Goal: Task Accomplishment & Management: Use online tool/utility

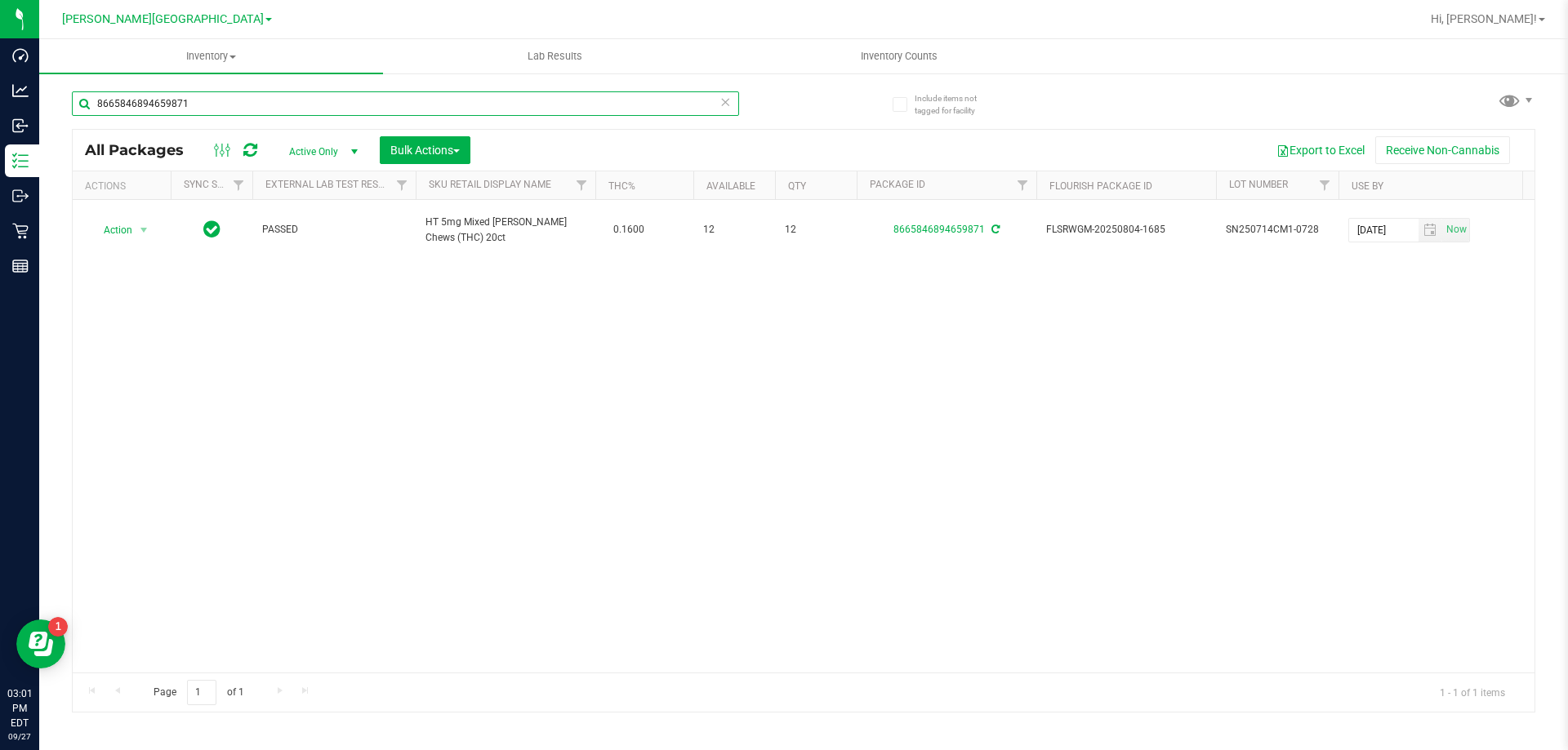
drag, startPoint x: 0, startPoint y: 0, endPoint x: 199, endPoint y: 110, distance: 227.4
click at [199, 110] on input "8665846894659871" at bounding box center [405, 104] width 667 height 24
type input "0211640559266343"
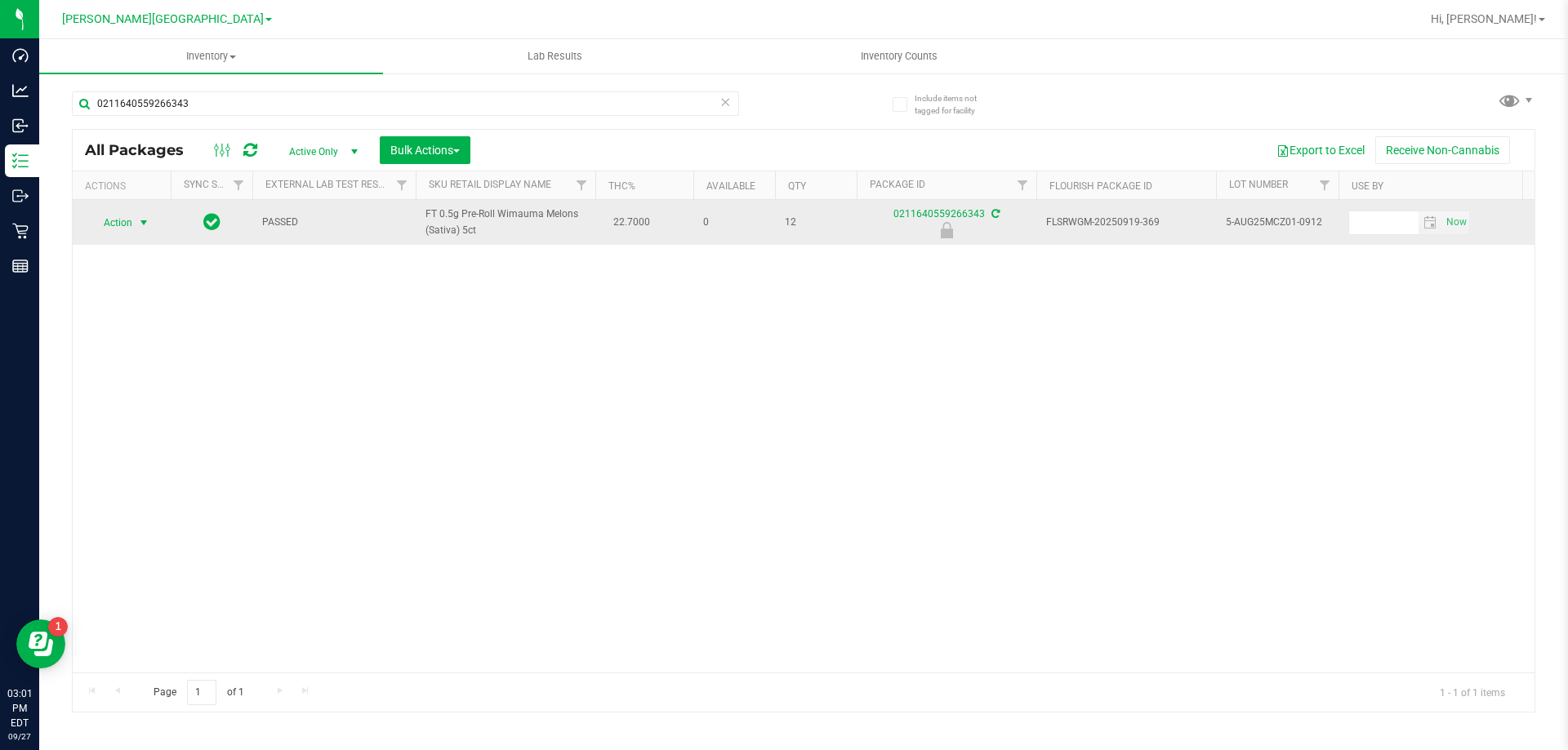
click at [139, 226] on span "select" at bounding box center [143, 223] width 13 height 13
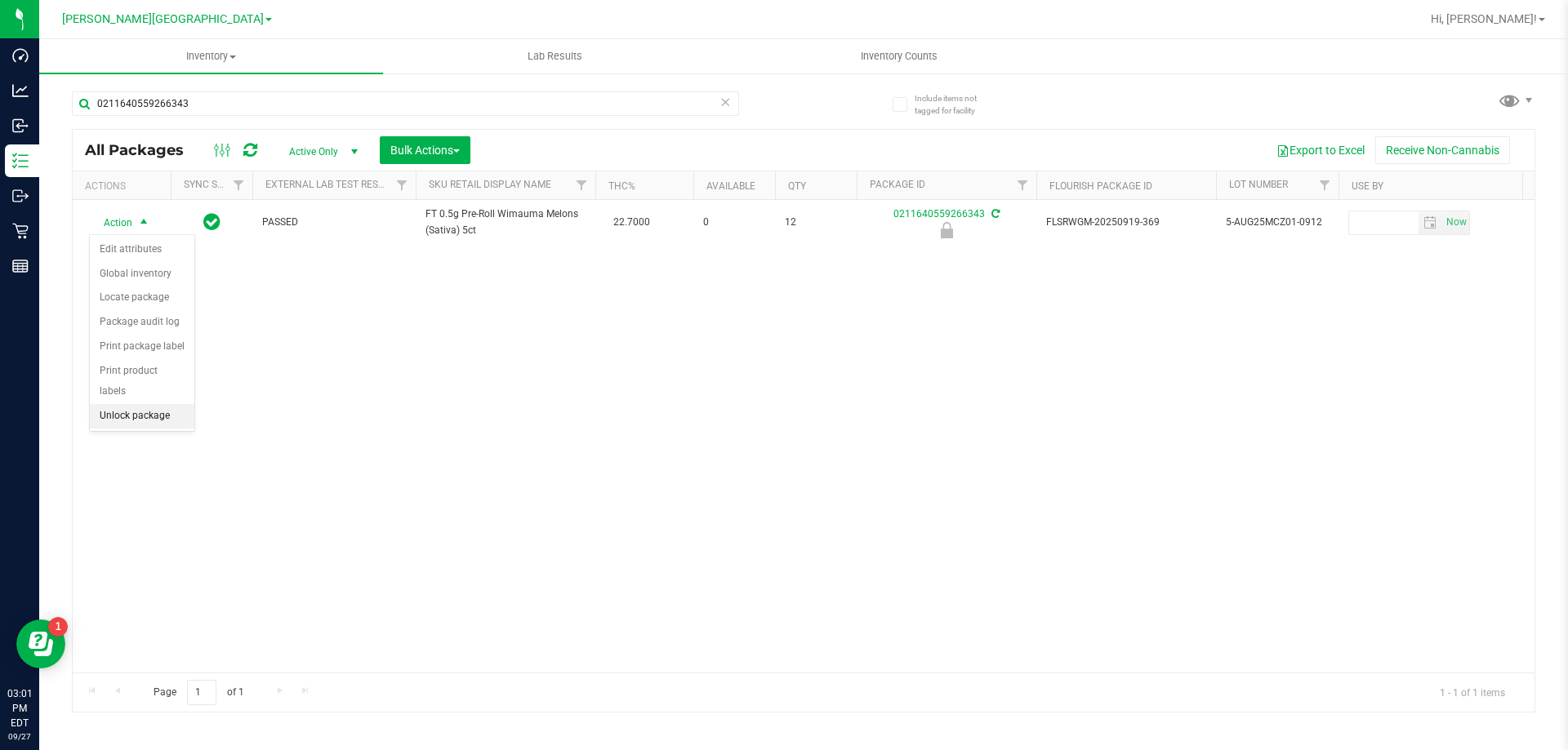
click at [137, 404] on li "Unlock package" at bounding box center [143, 416] width 105 height 24
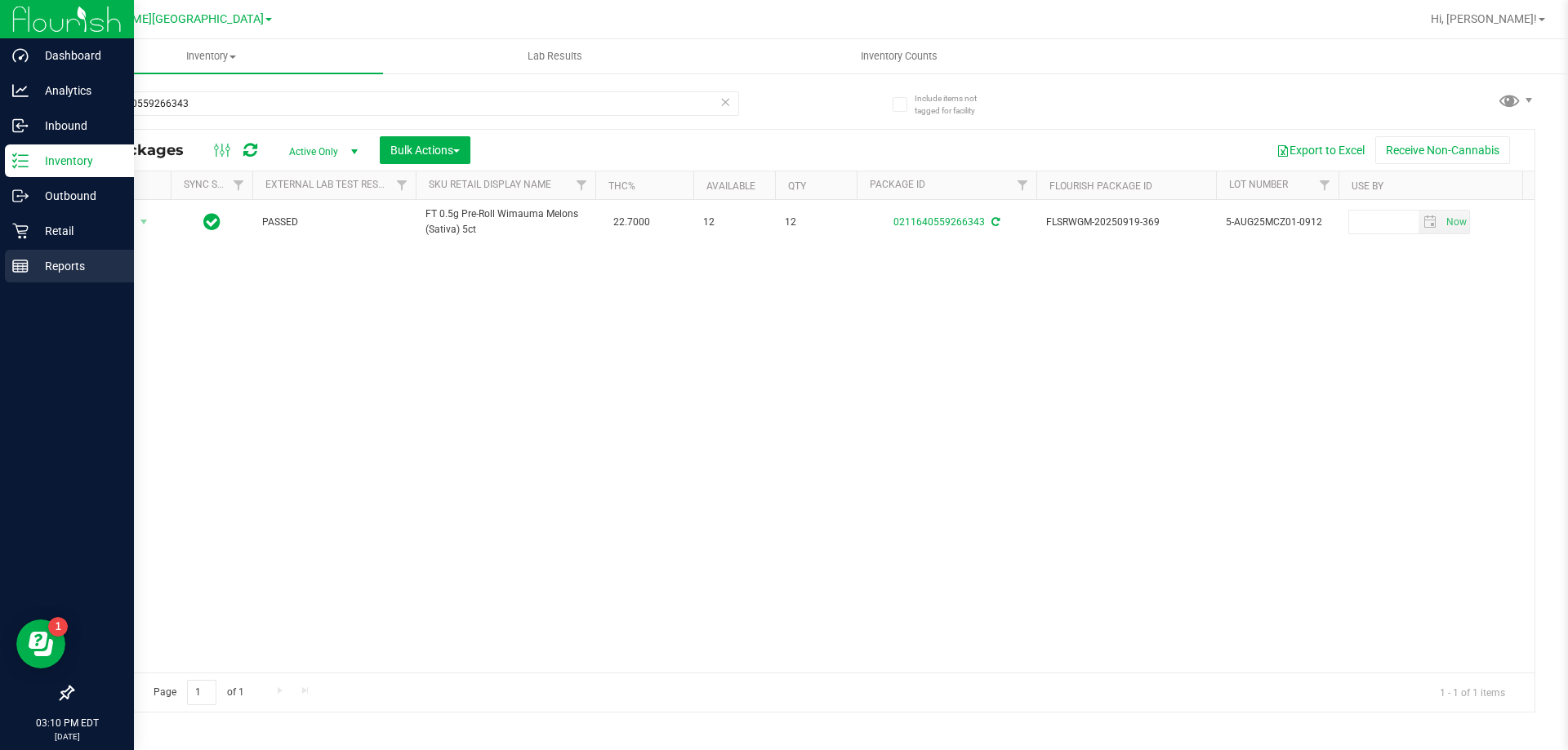
click at [56, 260] on p "Reports" at bounding box center [78, 266] width 98 height 19
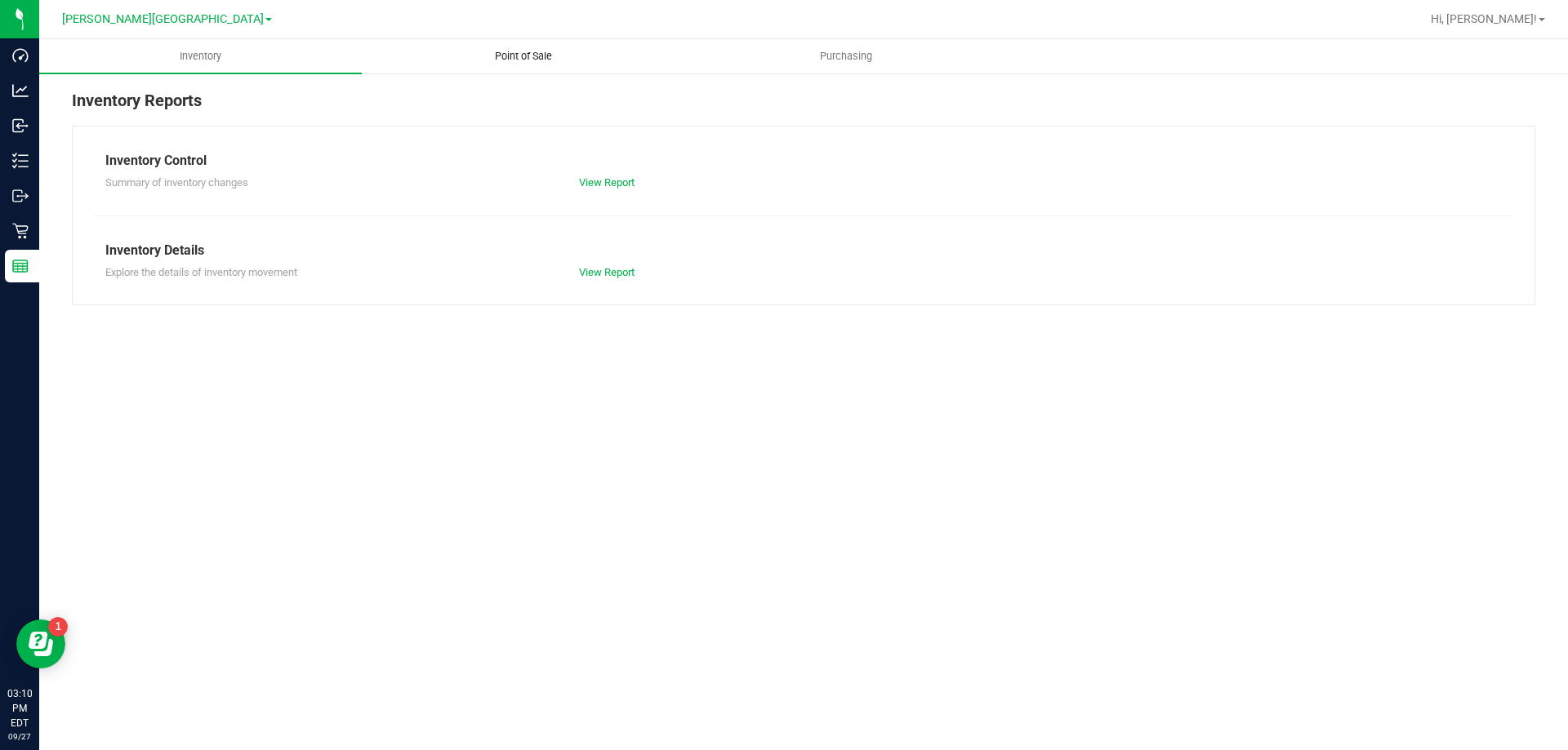
click at [518, 54] on span "Point of Sale" at bounding box center [524, 56] width 101 height 15
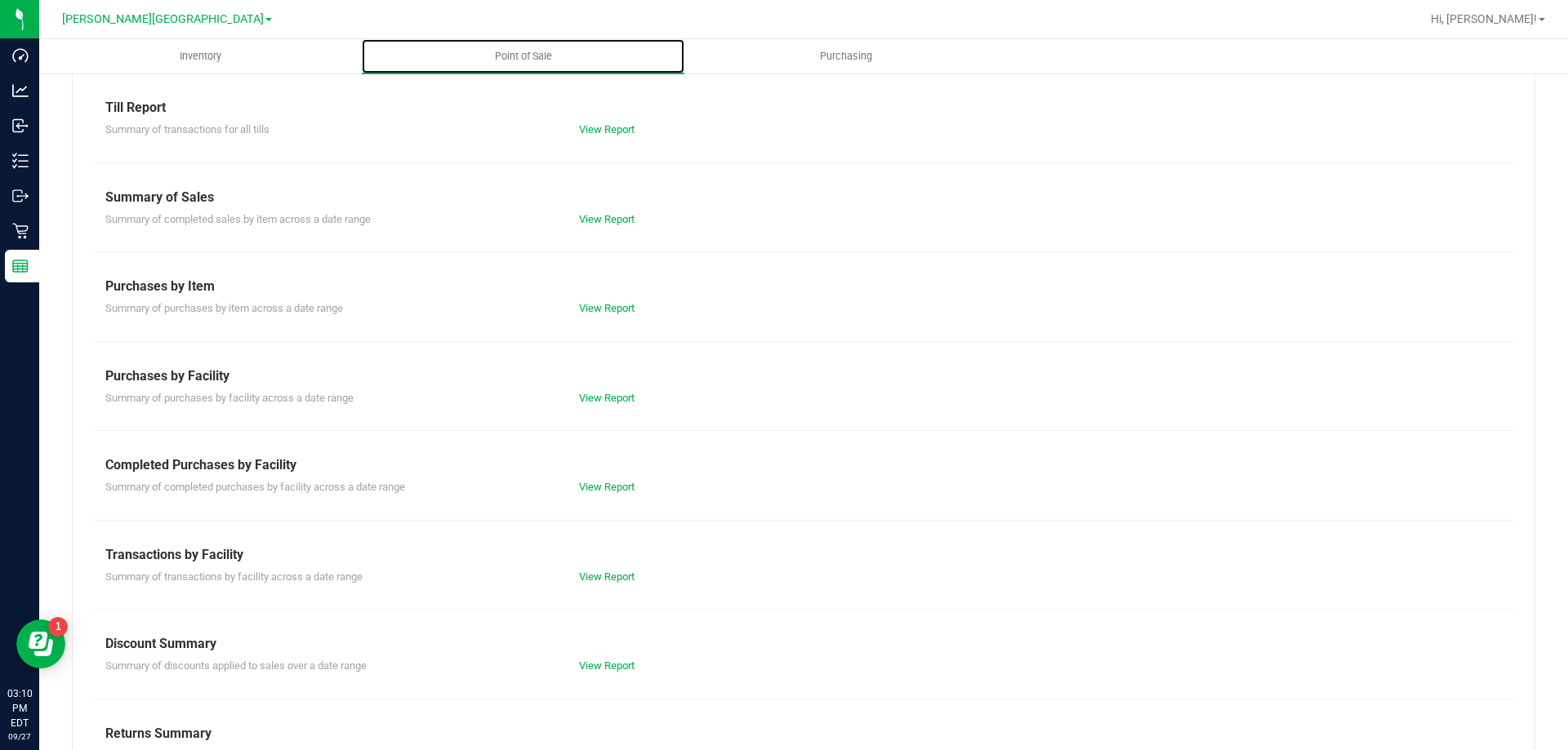
scroll to position [108, 0]
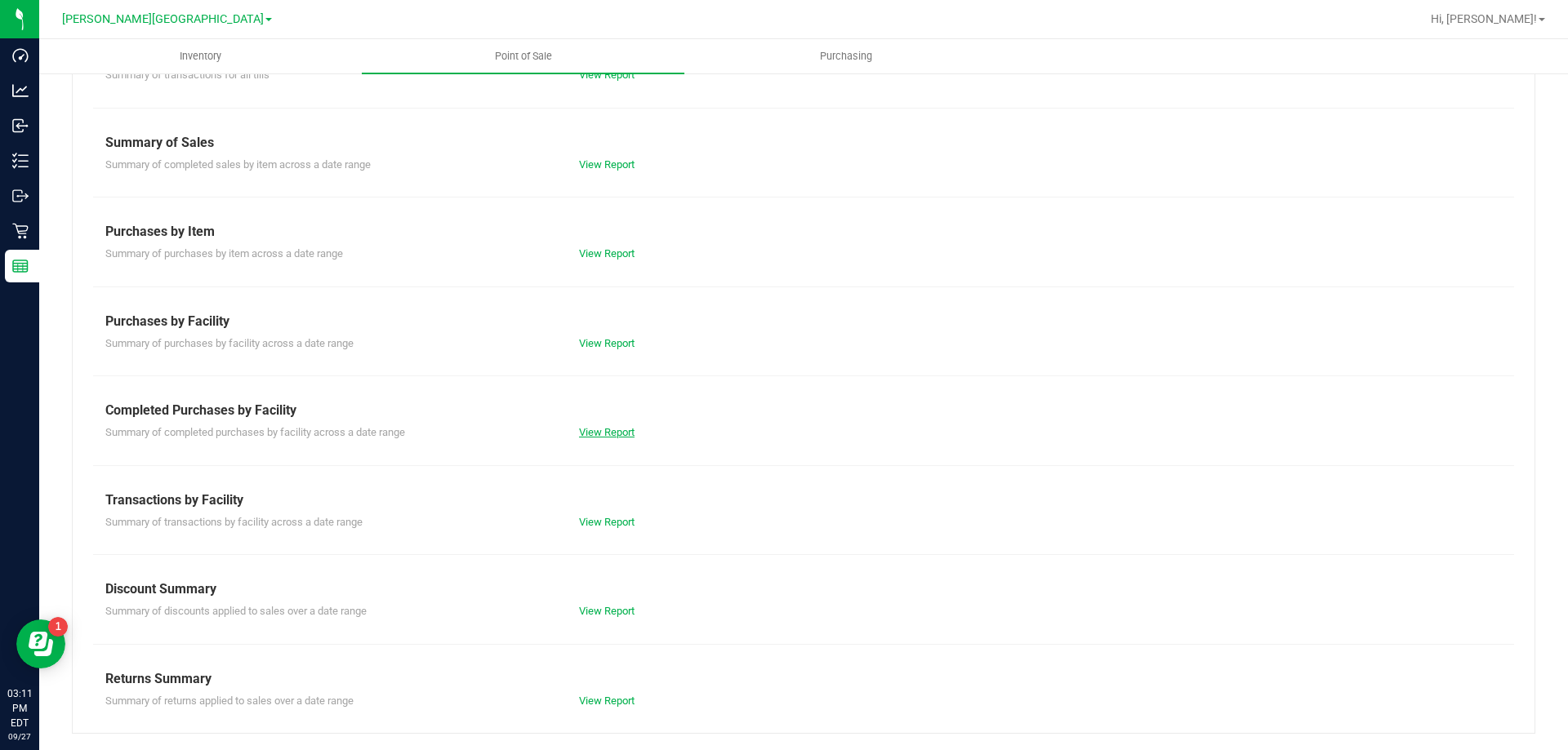
click at [602, 427] on link "View Report" at bounding box center [607, 433] width 56 height 12
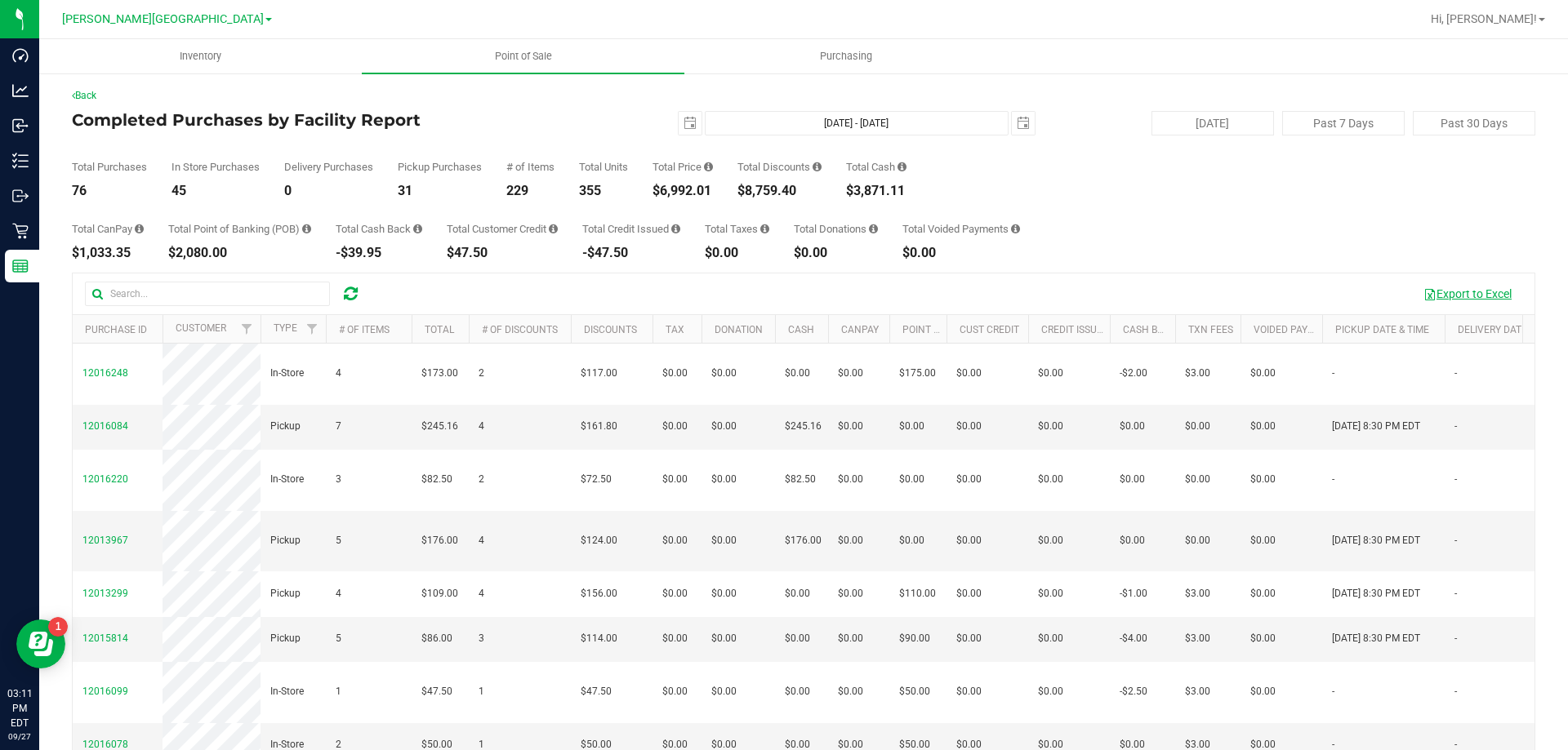
click at [1477, 298] on button "Export to Excel" at bounding box center [1467, 294] width 109 height 28
